Goal: Information Seeking & Learning: Learn about a topic

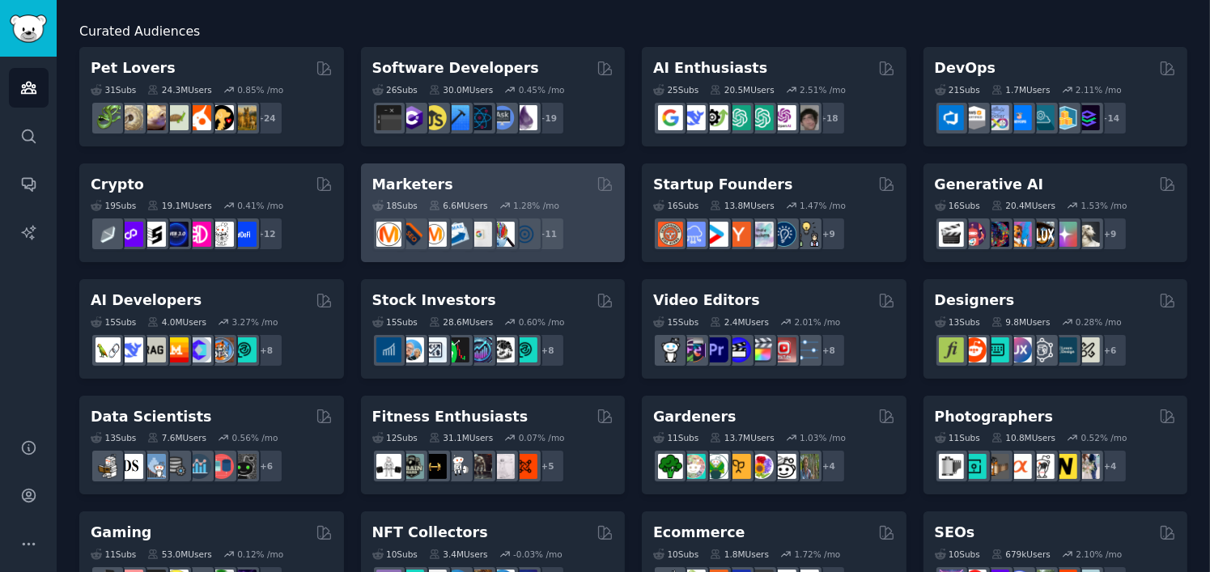
scroll to position [162, 0]
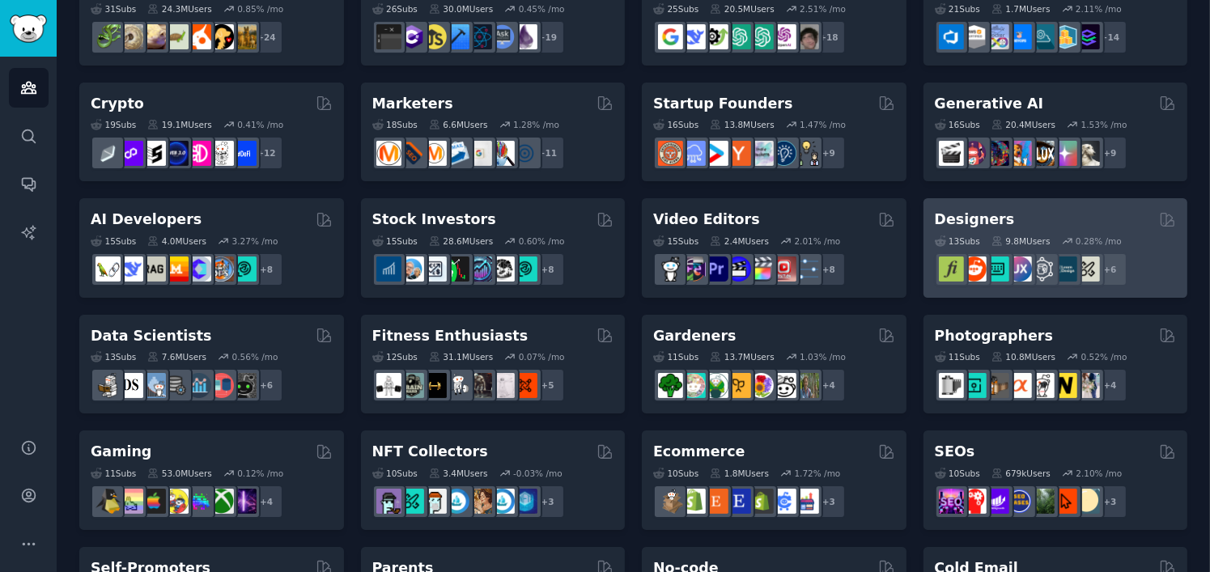
click at [1019, 211] on div "Designers" at bounding box center [1056, 220] width 242 height 20
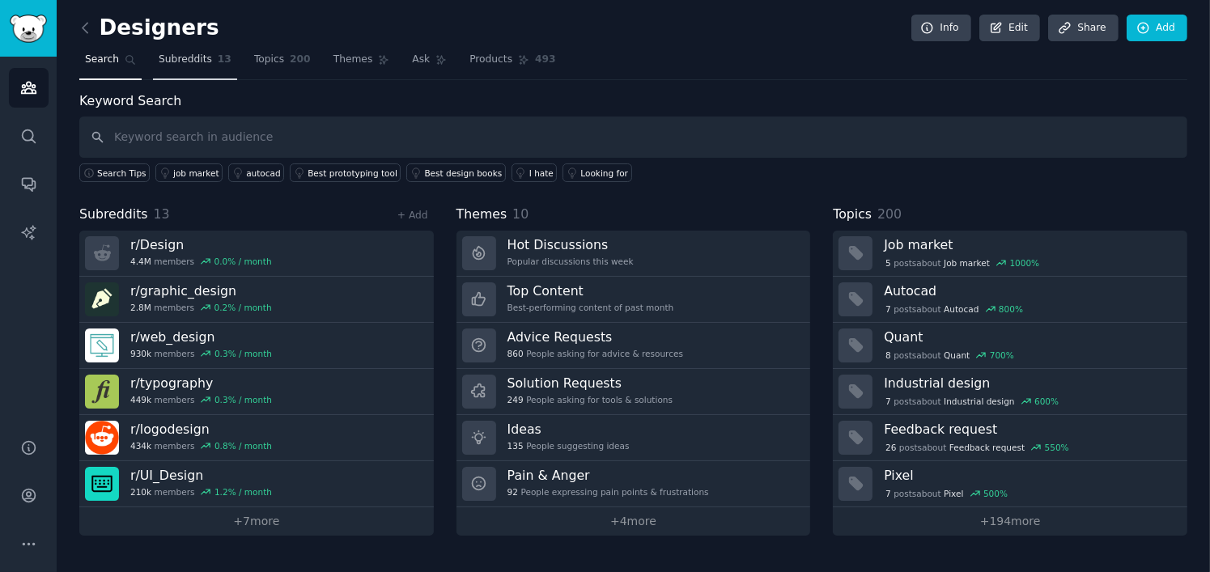
click at [172, 63] on span "Subreddits" at bounding box center [185, 60] width 53 height 15
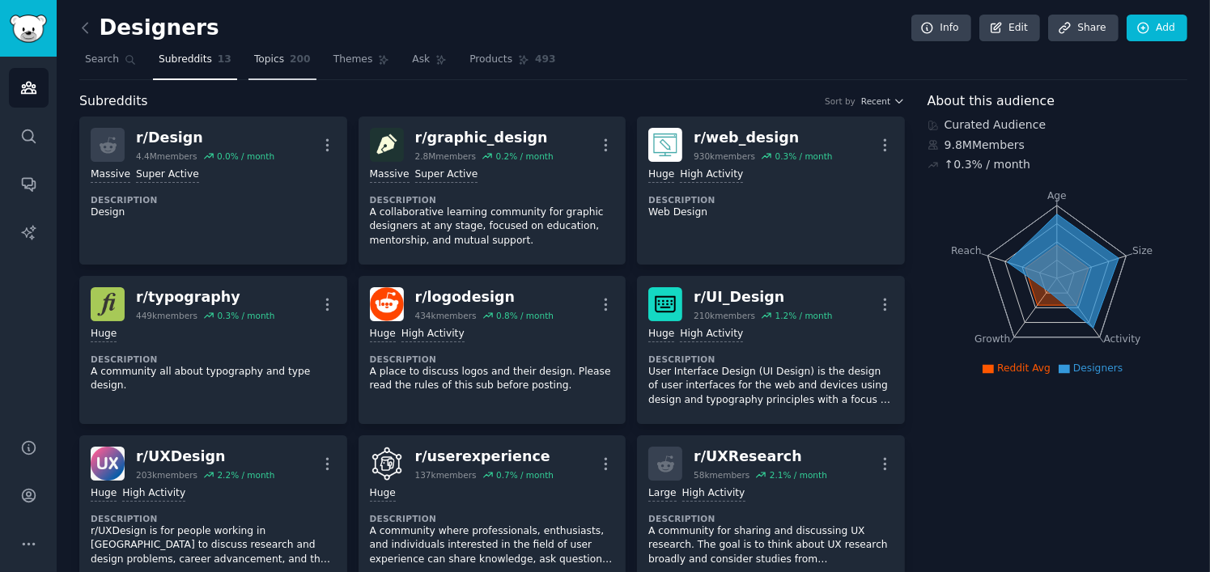
click at [255, 57] on span "Topics" at bounding box center [269, 60] width 30 height 15
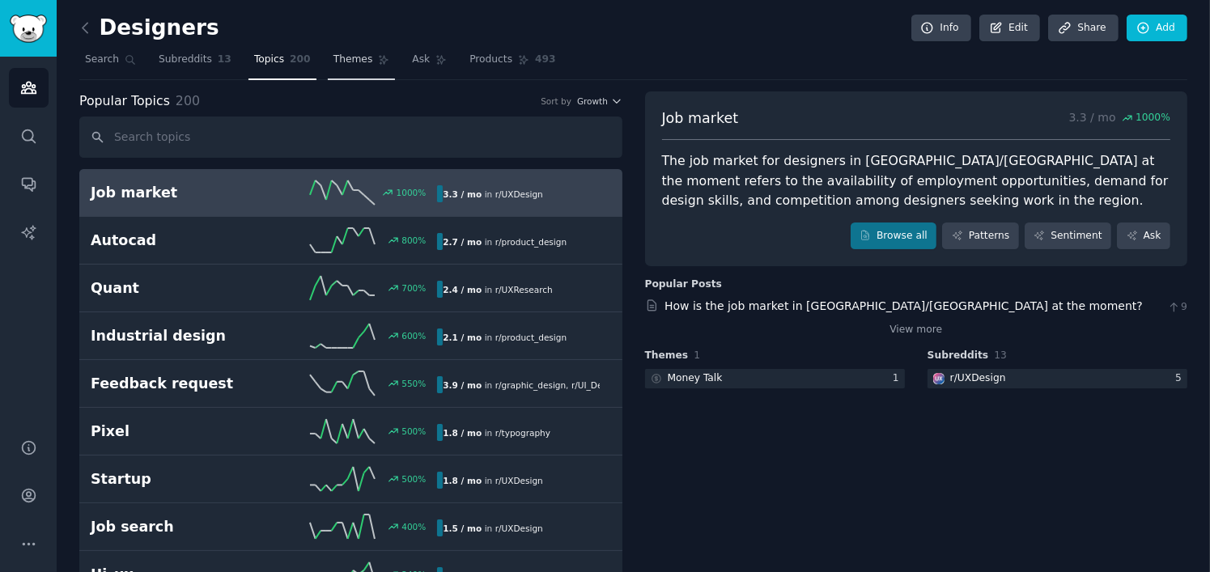
click at [338, 68] on link "Themes" at bounding box center [362, 63] width 68 height 33
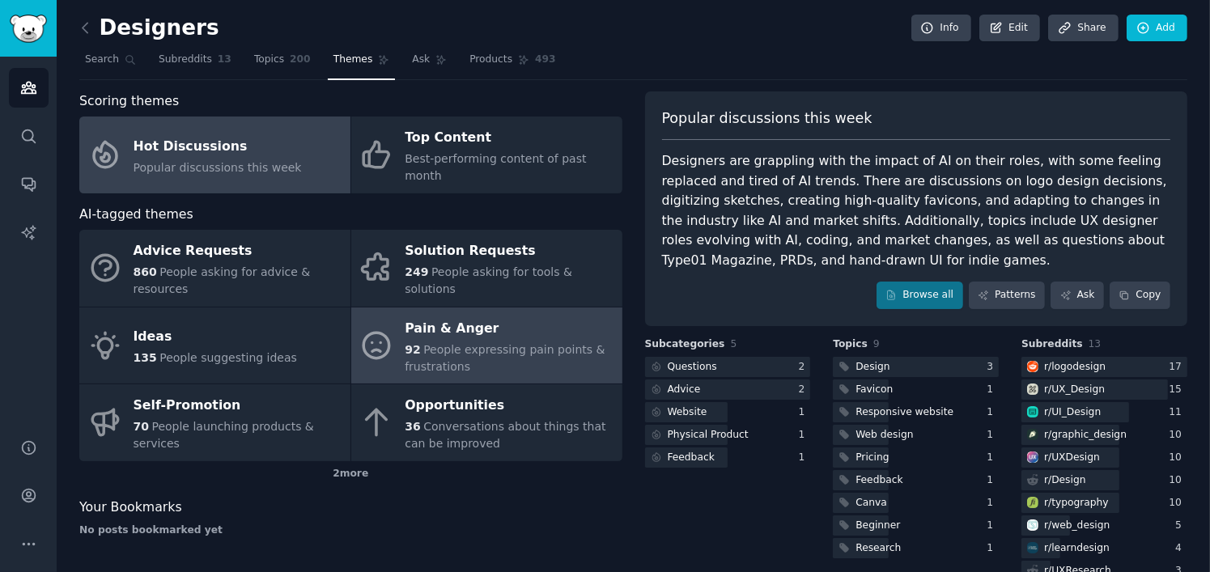
click at [422, 316] on div "Pain & Anger" at bounding box center [509, 329] width 209 height 26
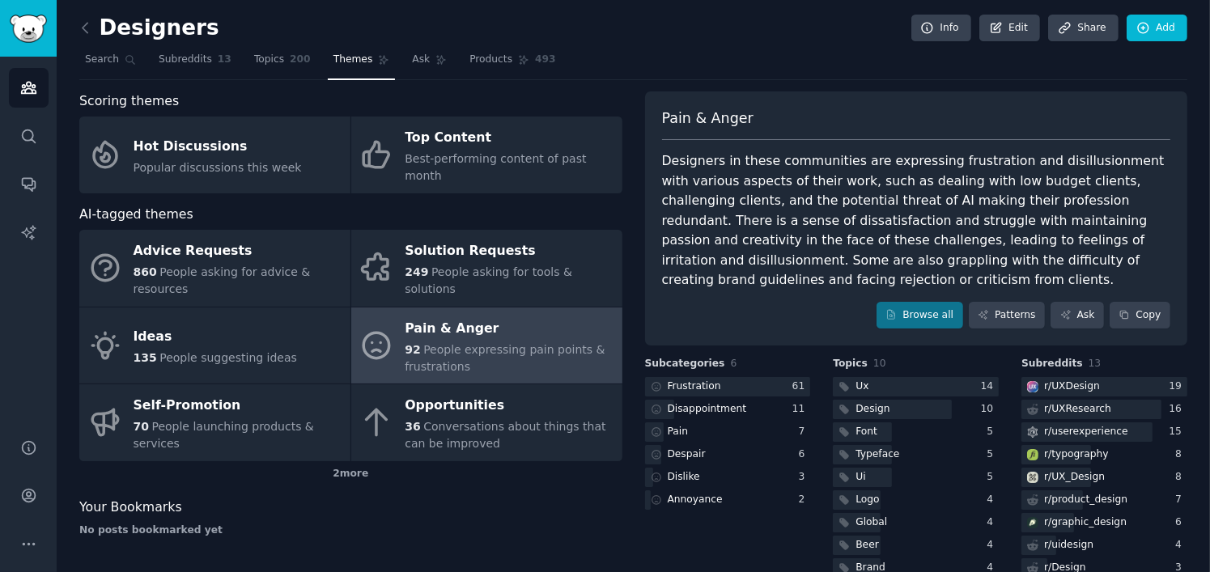
click at [805, 242] on div "Designers in these communities are expressing frustration and disillusionment w…" at bounding box center [916, 220] width 509 height 139
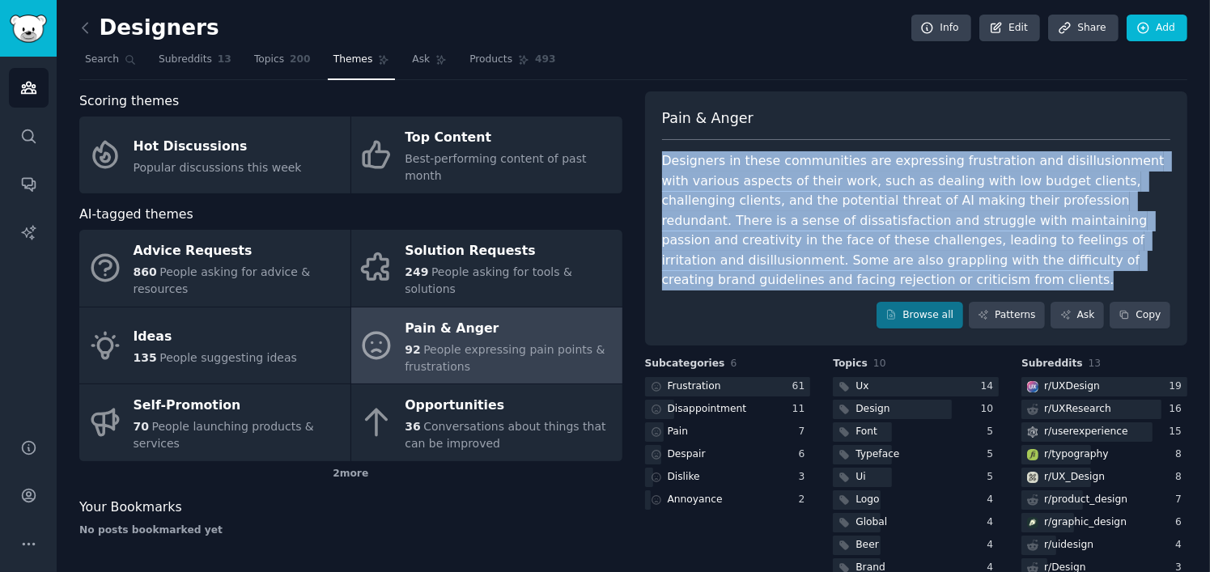
click at [805, 242] on div "Designers in these communities are expressing frustration and disillusionment w…" at bounding box center [916, 220] width 509 height 139
click at [775, 322] on div "Browse all Patterns Ask Copy" at bounding box center [916, 316] width 509 height 28
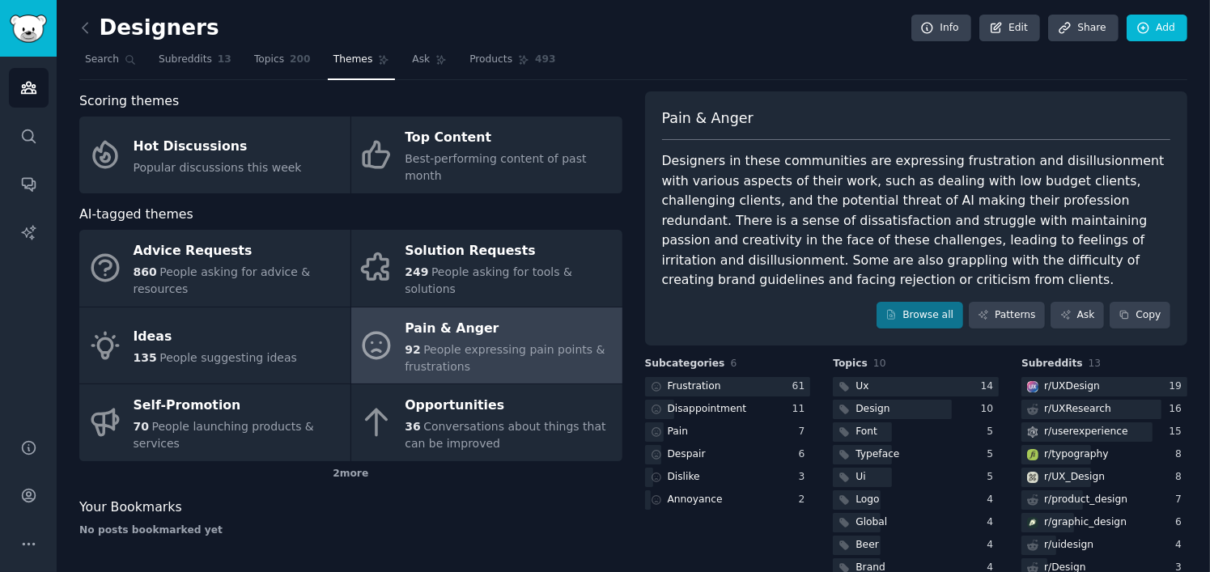
click at [745, 243] on div "Designers in these communities are expressing frustration and disillusionment w…" at bounding box center [916, 220] width 509 height 139
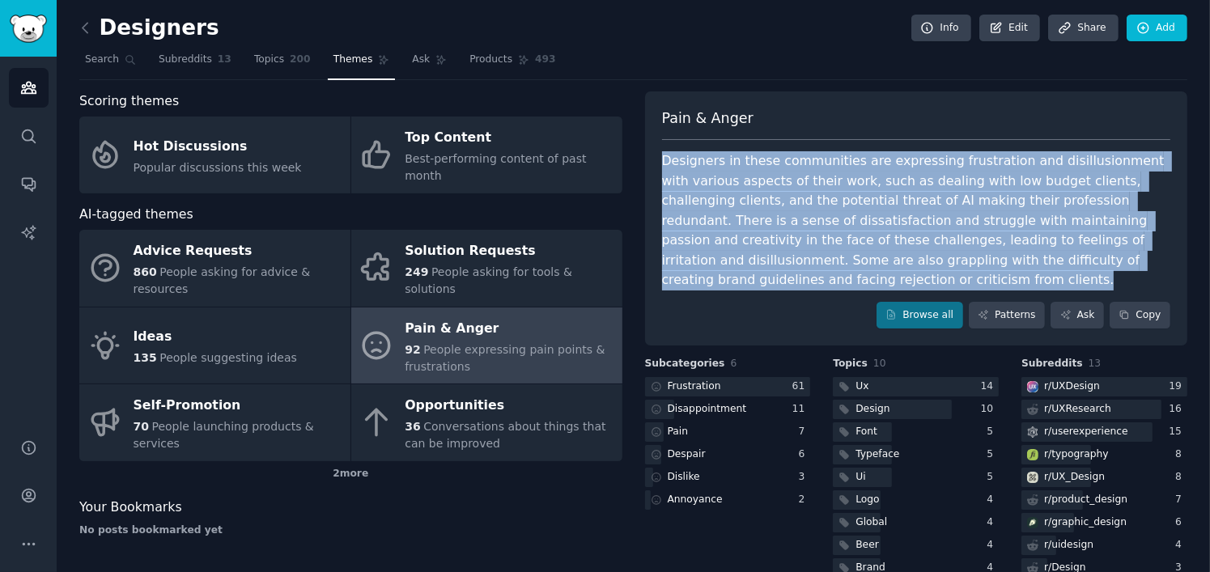
click at [745, 243] on div "Designers in these communities are expressing frustration and disillusionment w…" at bounding box center [916, 220] width 509 height 139
copy div "Designers in these communities are expressing frustration and disillusionment w…"
click at [87, 28] on icon at bounding box center [85, 27] width 17 height 17
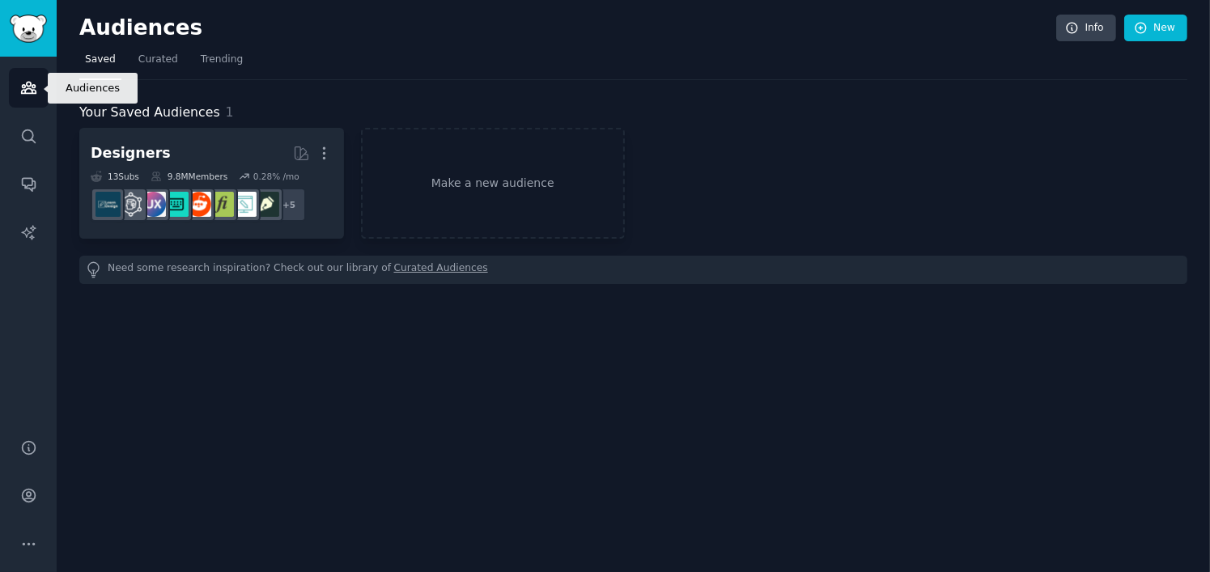
click at [23, 91] on icon "Sidebar" at bounding box center [28, 87] width 17 height 17
click at [145, 60] on span "Curated" at bounding box center [158, 60] width 40 height 15
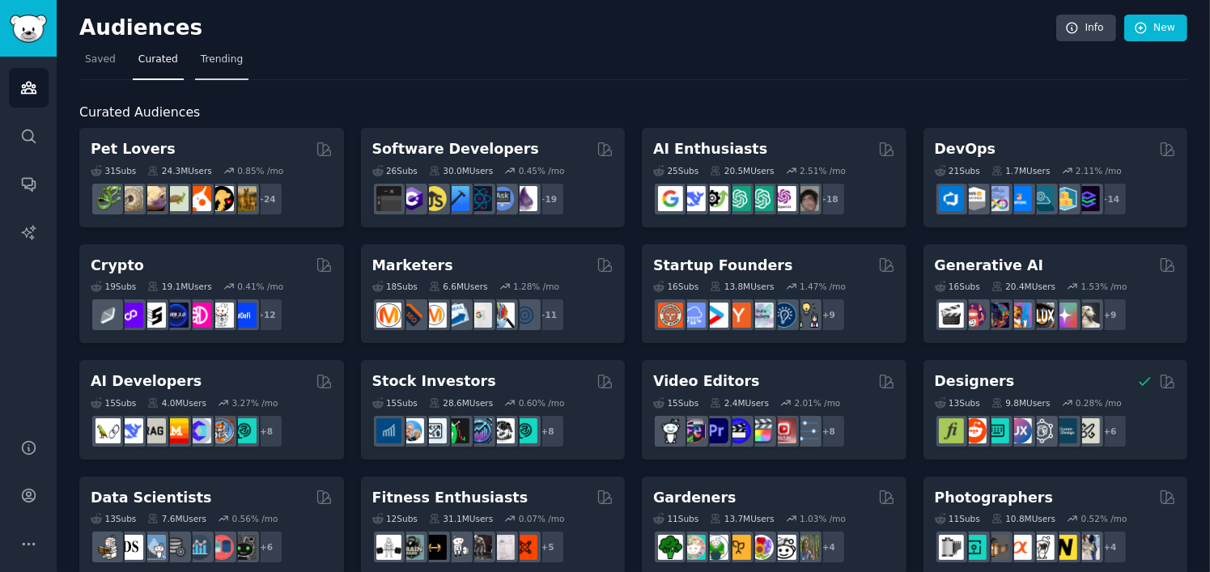
click at [223, 63] on span "Trending" at bounding box center [222, 60] width 42 height 15
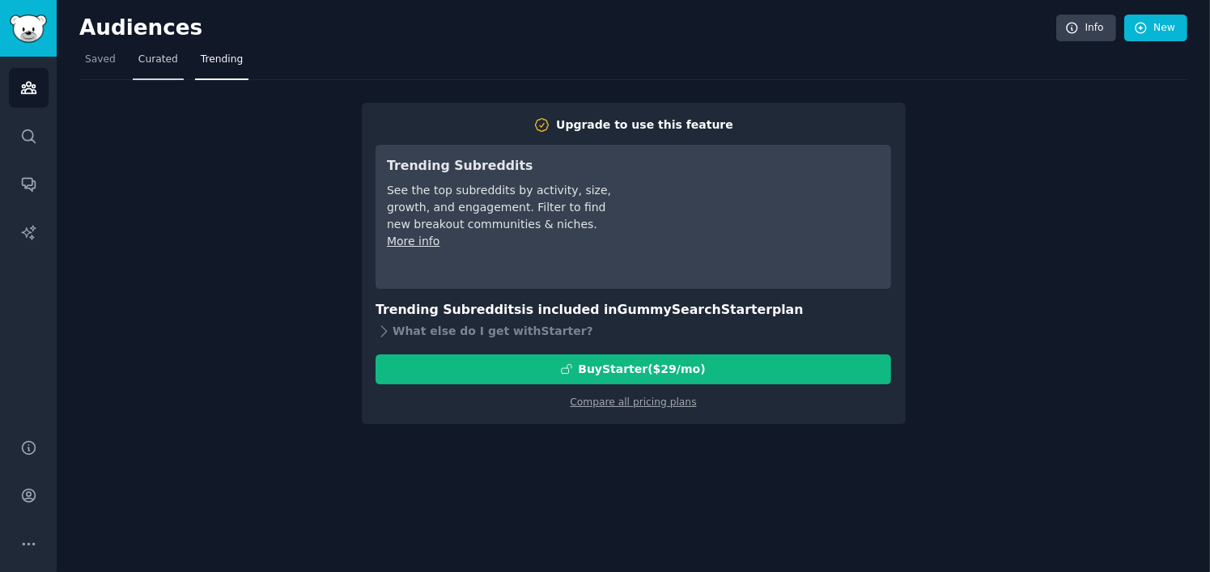
click at [144, 55] on span "Curated" at bounding box center [158, 60] width 40 height 15
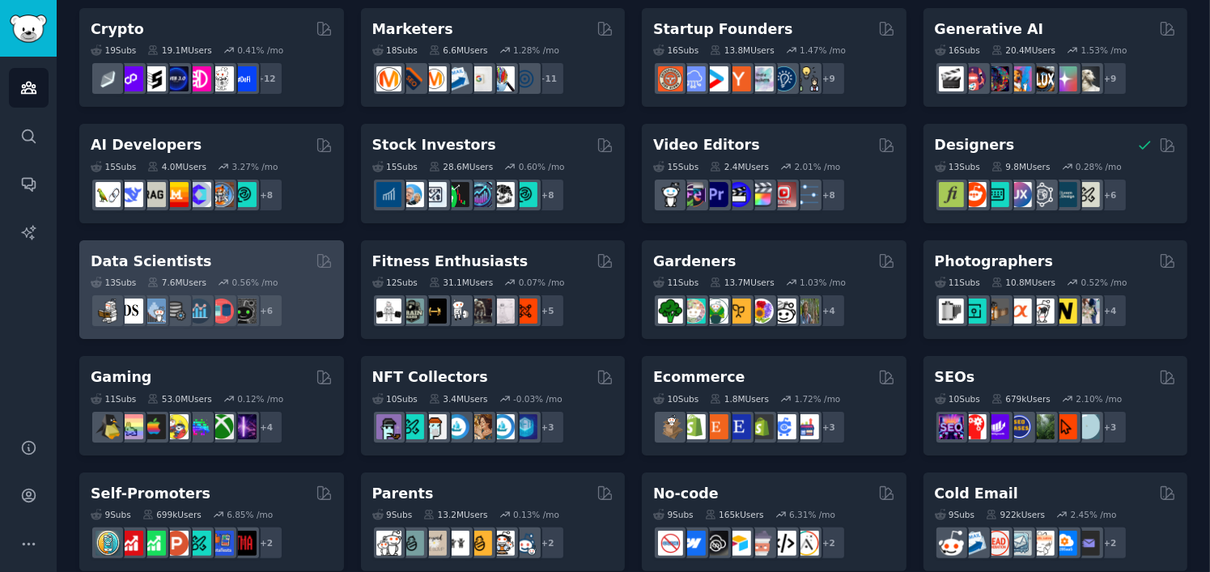
scroll to position [155, 0]
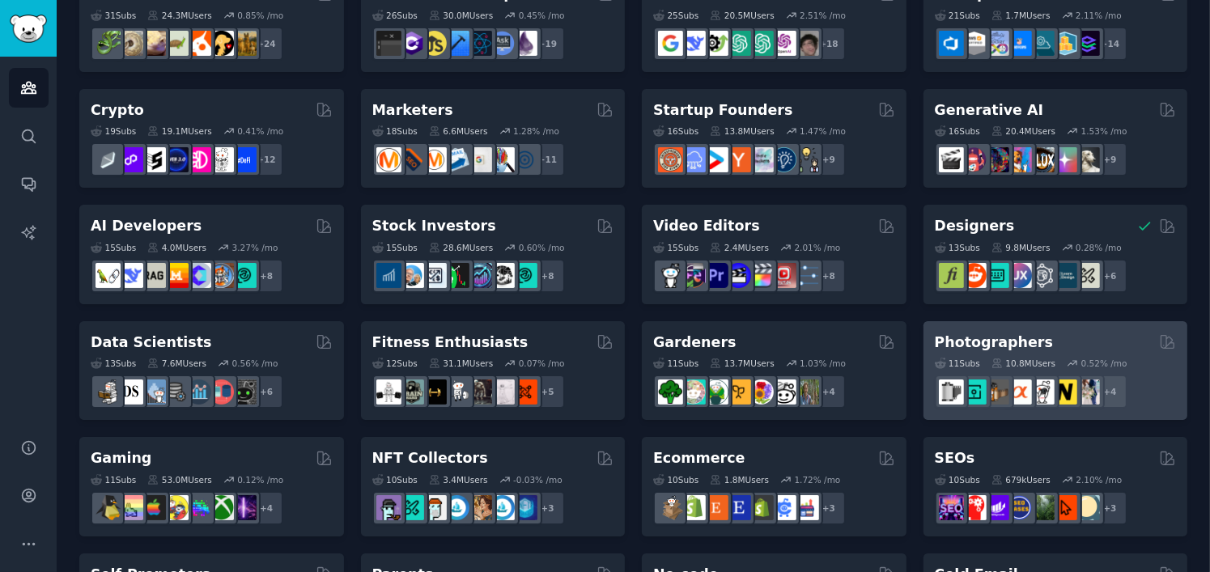
click at [993, 346] on h2 "Photographers" at bounding box center [994, 343] width 119 height 20
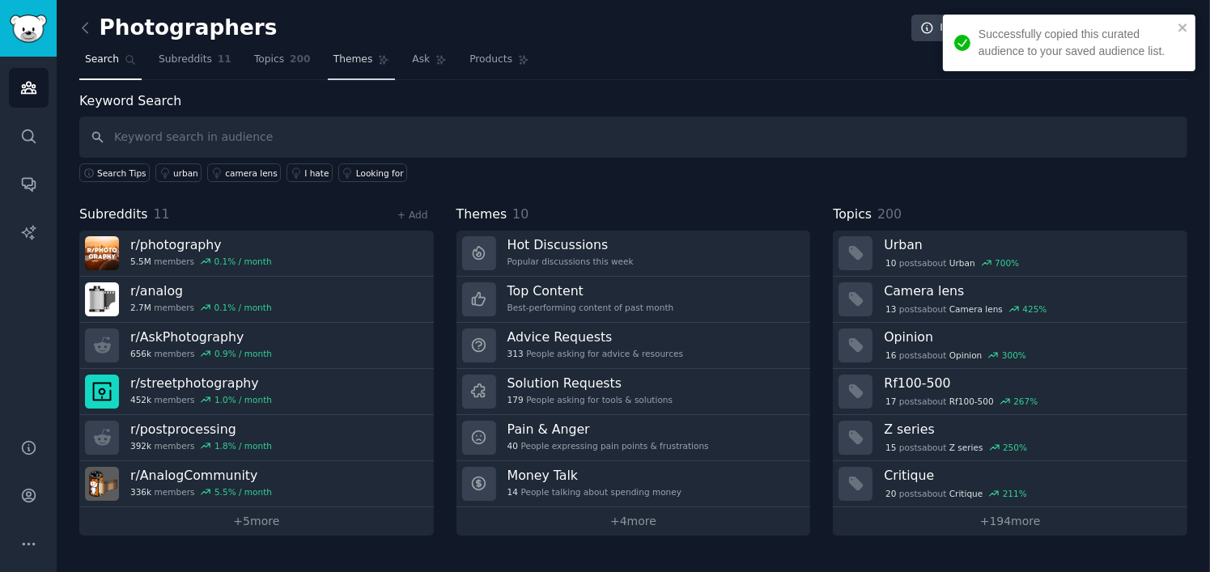
click at [346, 64] on span "Themes" at bounding box center [353, 60] width 40 height 15
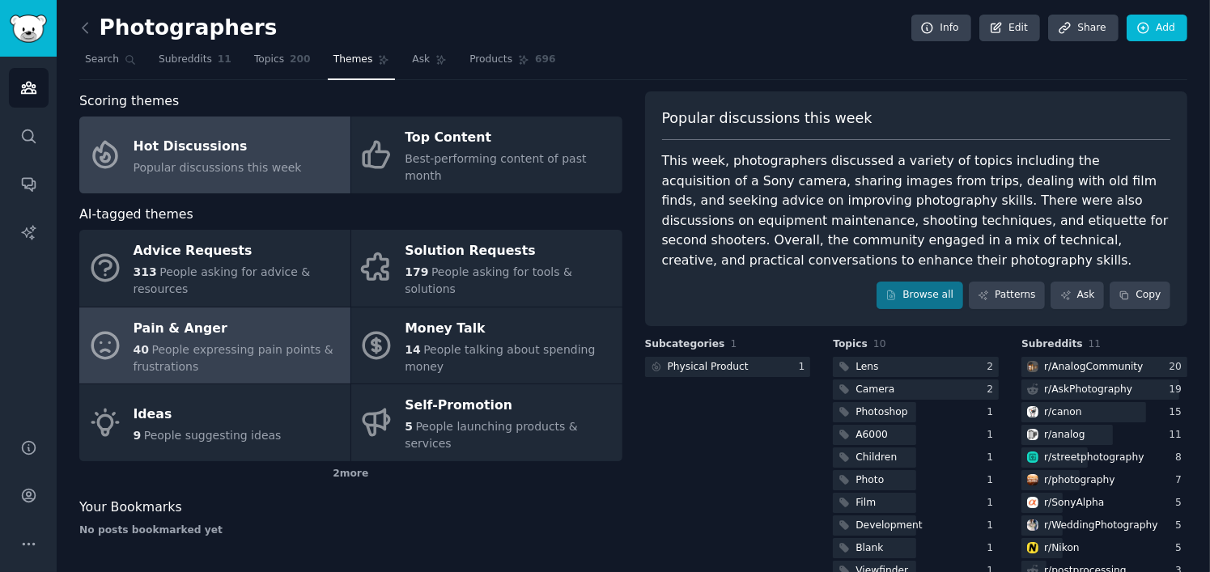
click at [255, 343] on span "People expressing pain points & frustrations" at bounding box center [234, 358] width 200 height 30
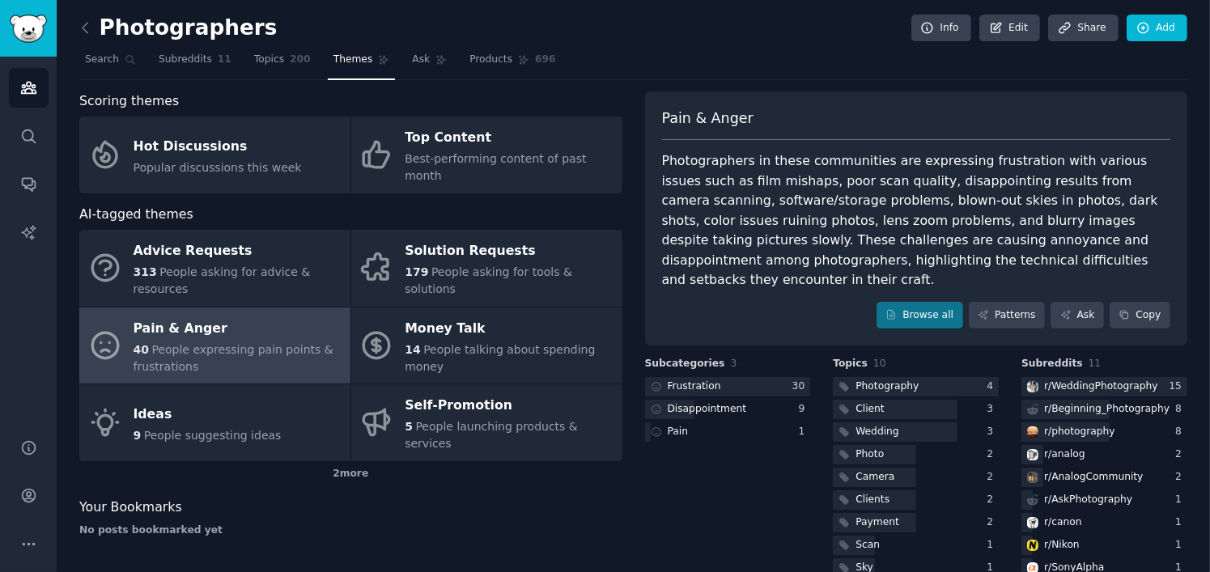
click at [544, 524] on div "No posts bookmarked yet" at bounding box center [350, 531] width 543 height 15
